Goal: Transaction & Acquisition: Purchase product/service

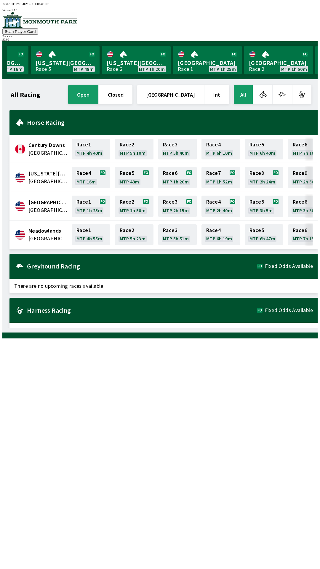
scroll to position [0, 36]
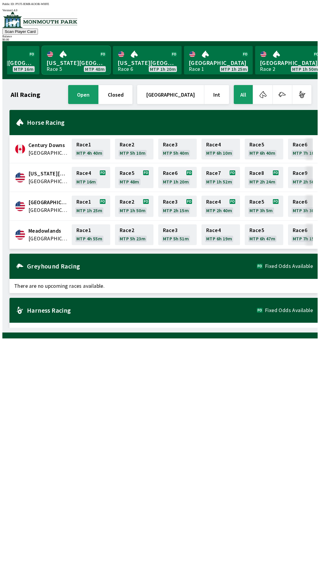
click at [74, 63] on link "[US_STATE] Park Race 5 MTP 48m" at bounding box center [76, 60] width 69 height 28
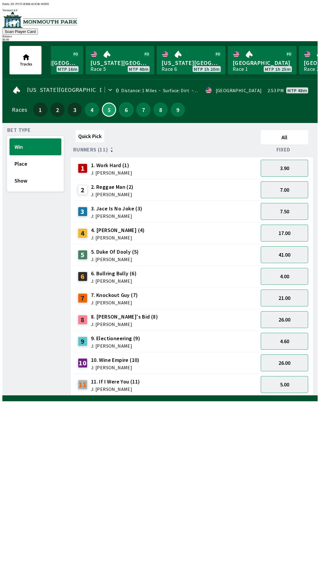
click at [125, 109] on button "6" at bounding box center [126, 110] width 14 height 14
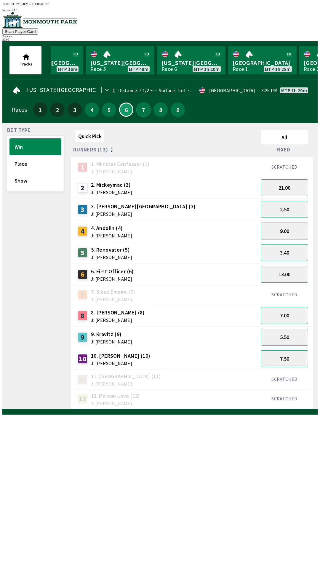
click at [141, 106] on button "7" at bounding box center [143, 110] width 14 height 14
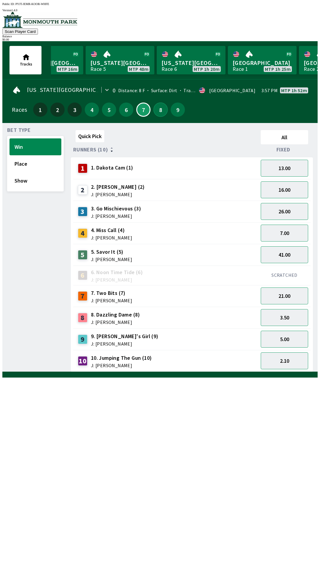
click at [159, 113] on button "8" at bounding box center [161, 110] width 14 height 14
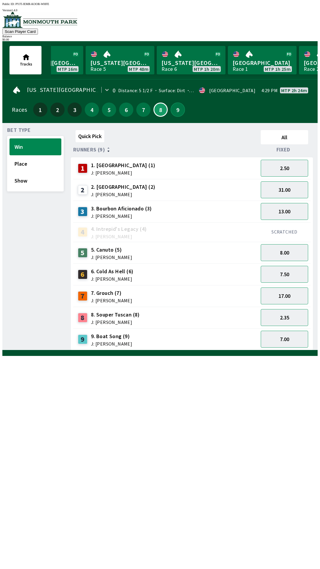
click at [173, 110] on button "9" at bounding box center [178, 110] width 14 height 14
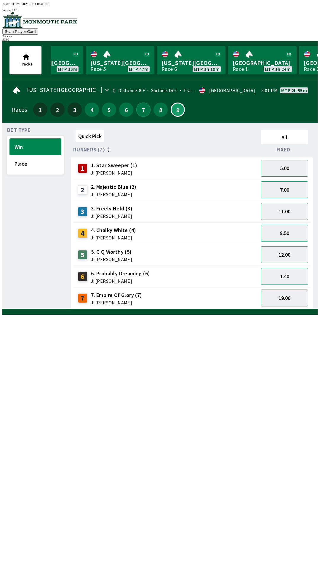
click at [138, 110] on button "7" at bounding box center [143, 110] width 14 height 14
